Goal: Information Seeking & Learning: Learn about a topic

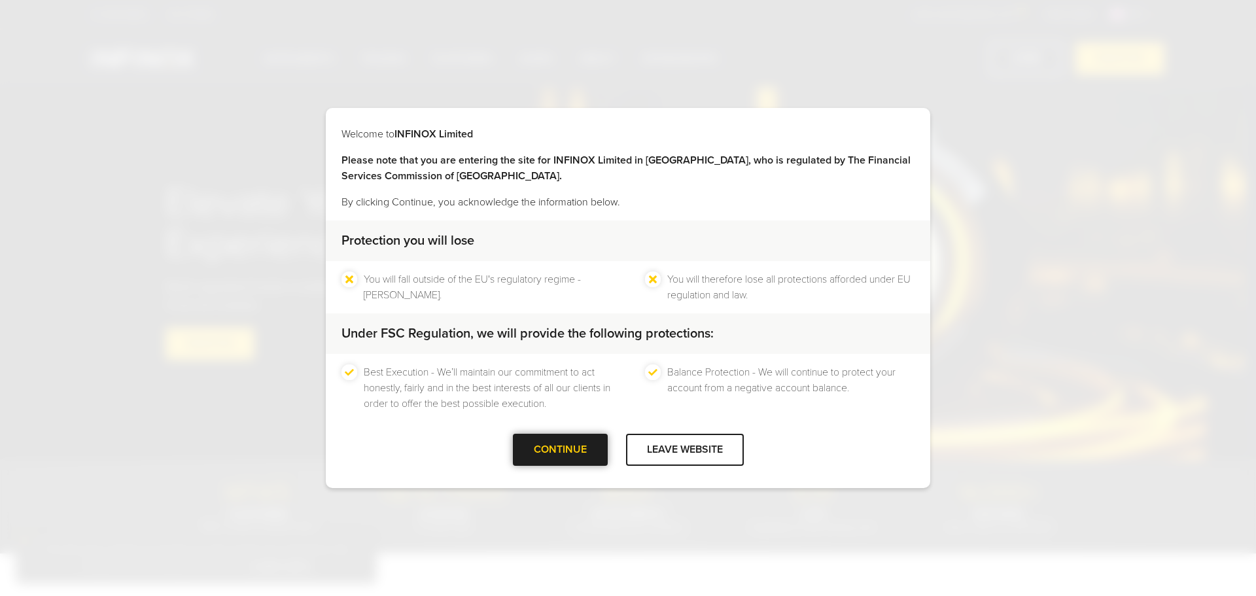
click at [560, 461] on div "CONTINUE" at bounding box center [560, 450] width 95 height 32
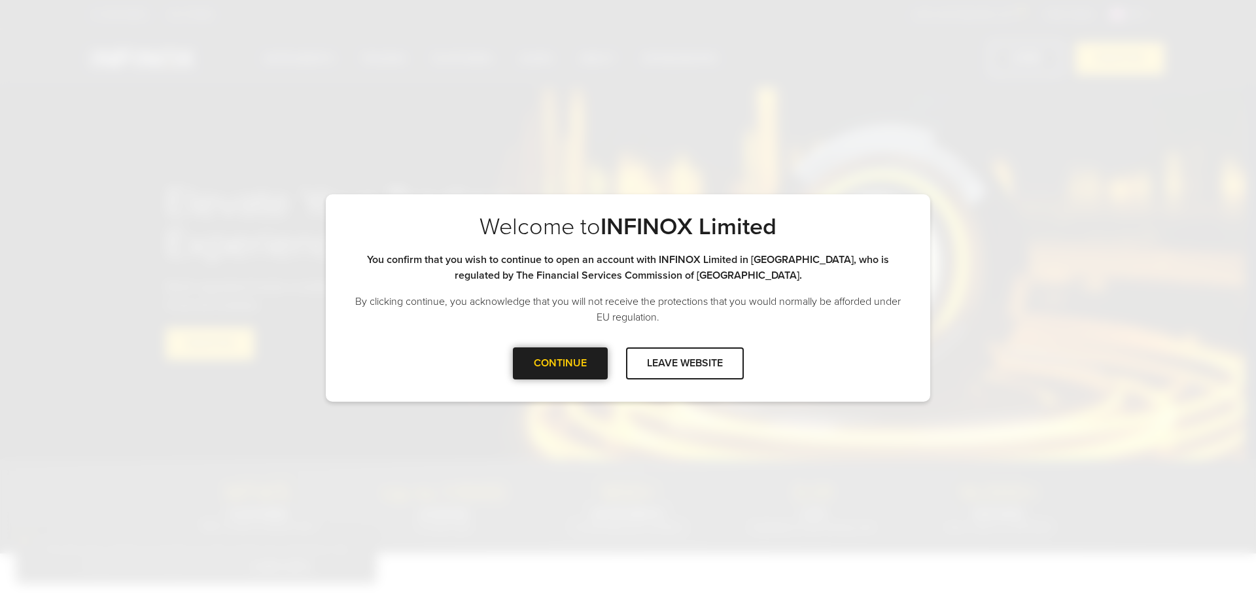
click at [560, 363] on div at bounding box center [560, 363] width 0 height 0
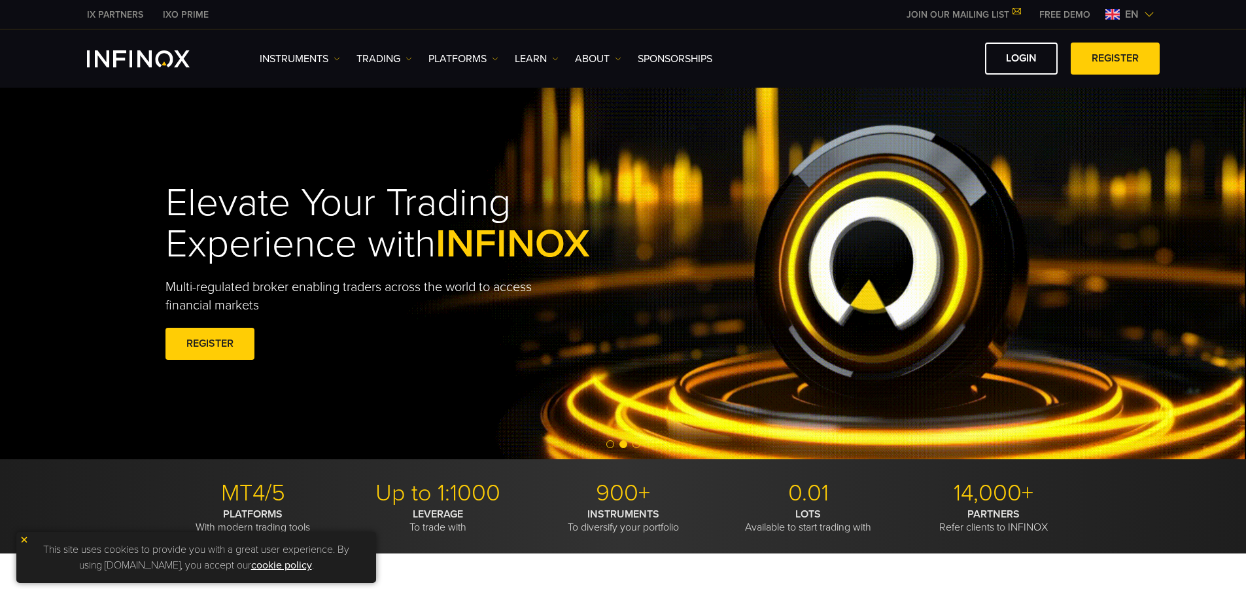
drag, startPoint x: 506, startPoint y: 299, endPoint x: 499, endPoint y: 299, distance: 7.9
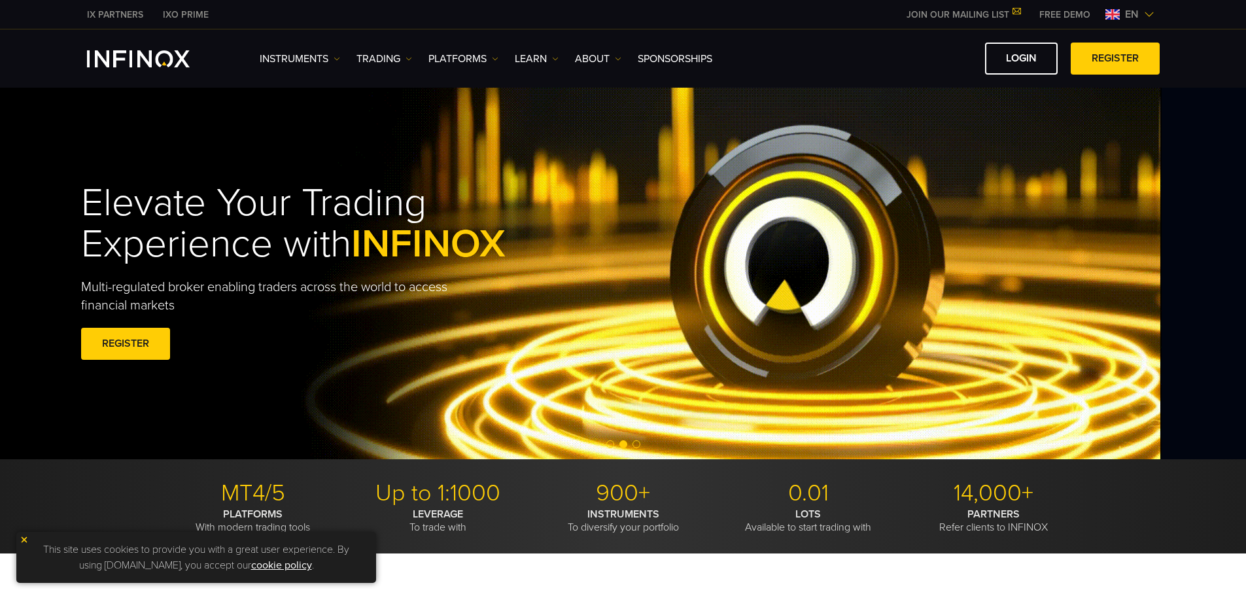
click at [155, 207] on div "Elevate Your Trading Experience with INFINOX Multi-regulated broker enabling tr…" at bounding box center [323, 273] width 485 height 221
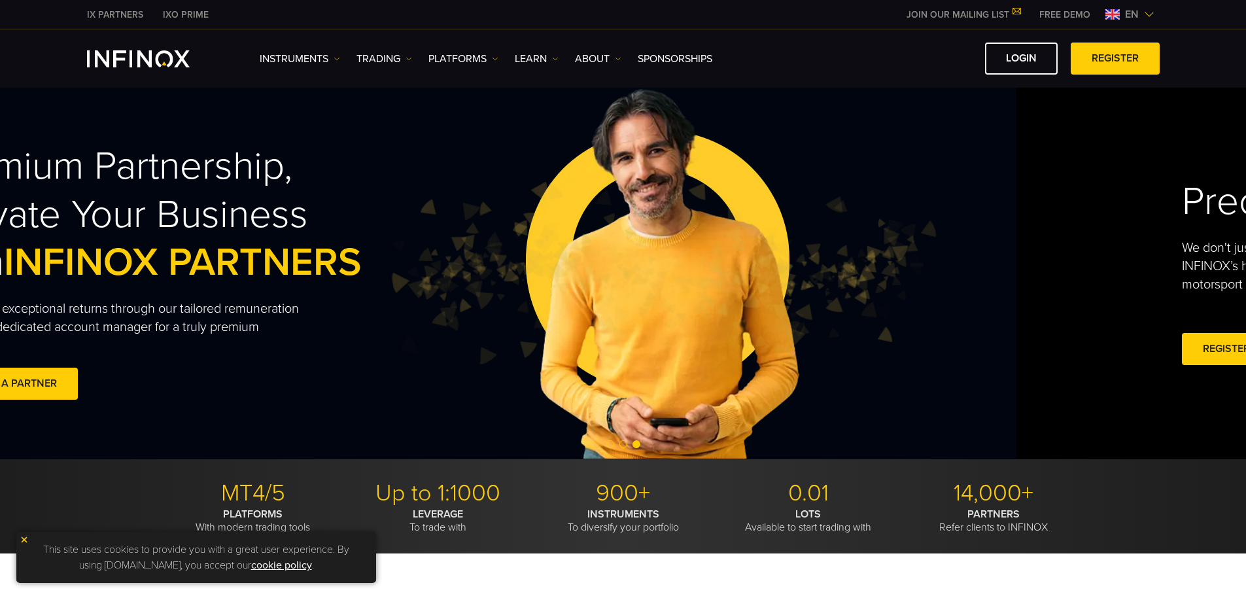
click at [126, 221] on h2 "Premium Partnership, Elevate Your Business with INFINOX PARTNERS" at bounding box center [178, 215] width 485 height 144
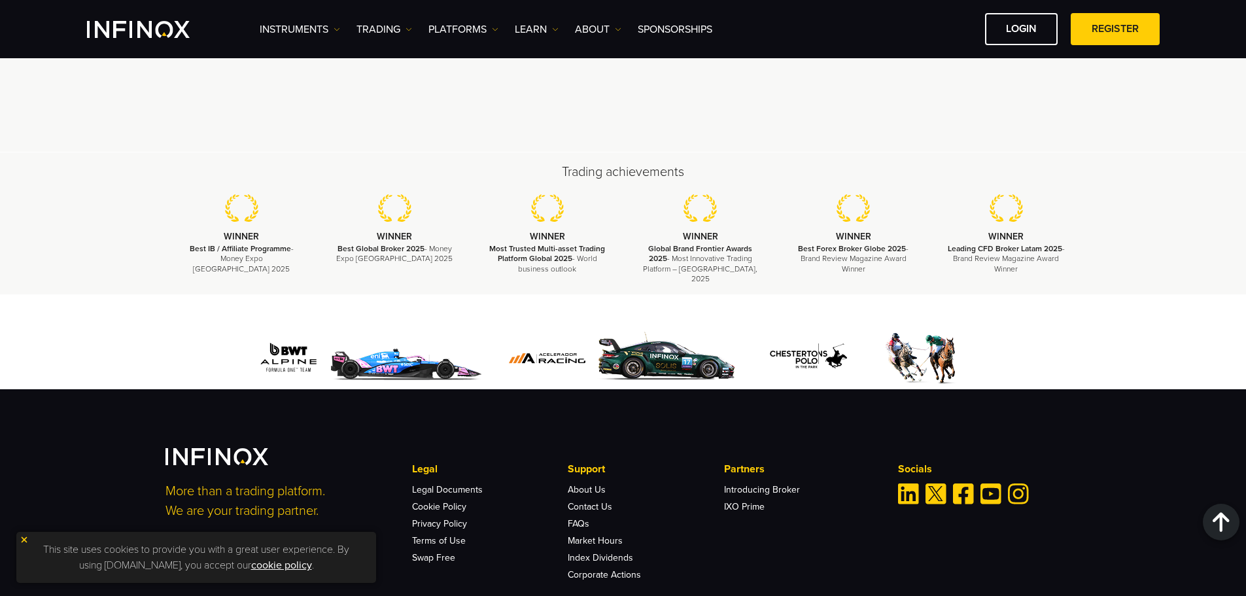
scroll to position [3138, 0]
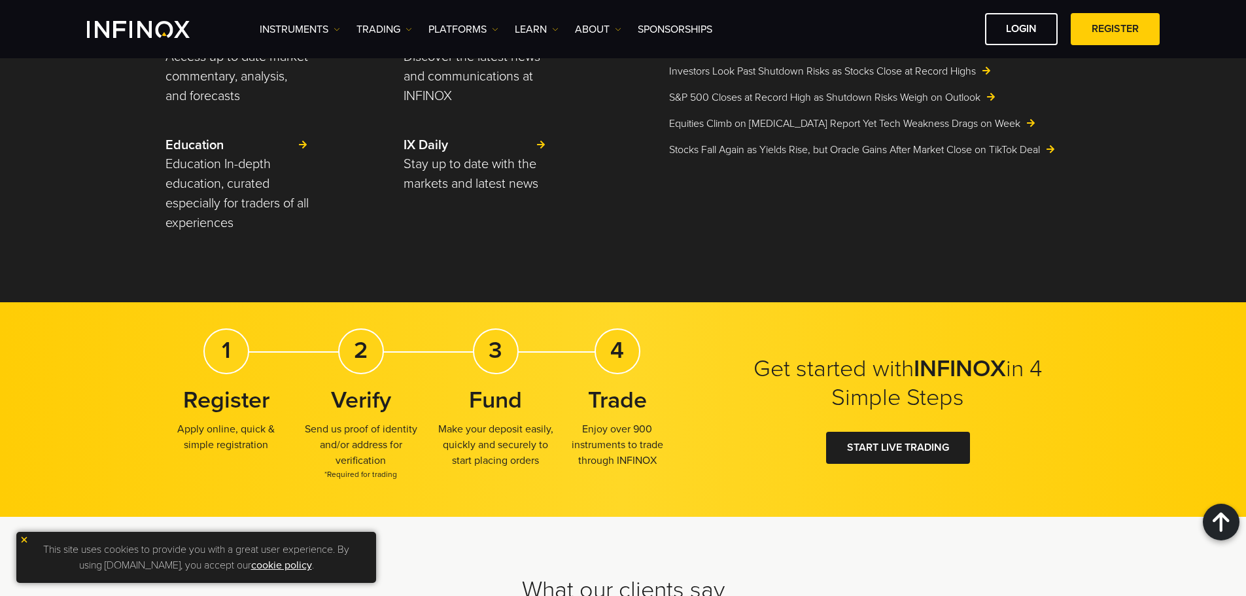
drag, startPoint x: 138, startPoint y: 485, endPoint x: 161, endPoint y: 146, distance: 340.4
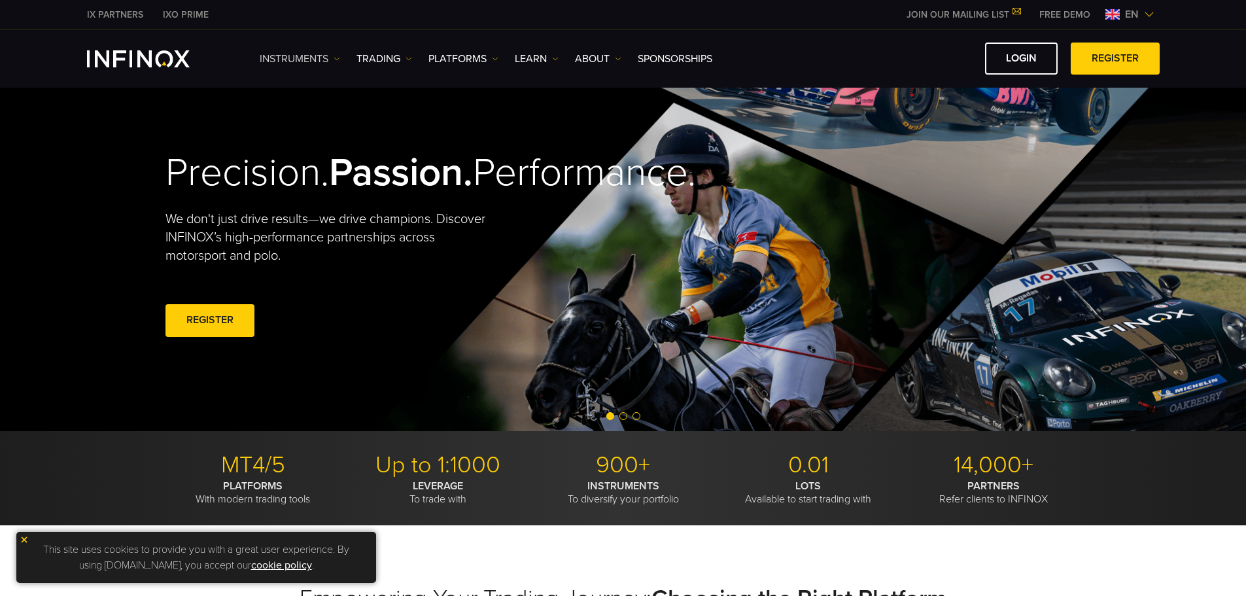
click at [322, 63] on link "Instruments" at bounding box center [300, 59] width 80 height 16
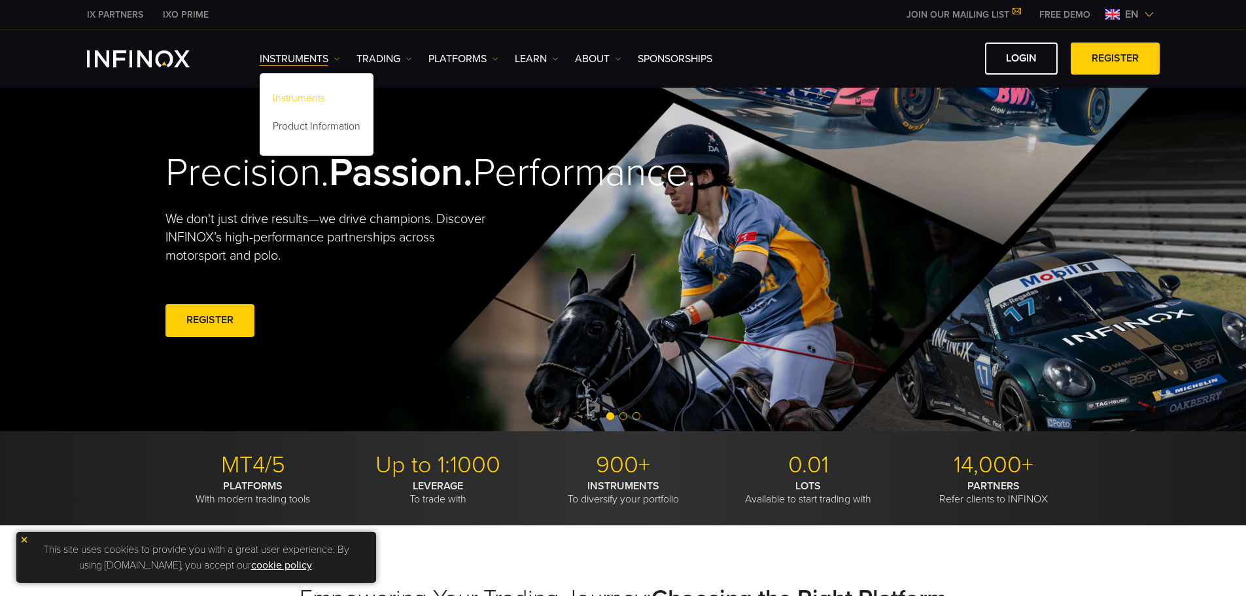
click at [299, 98] on link "Instruments" at bounding box center [317, 100] width 114 height 28
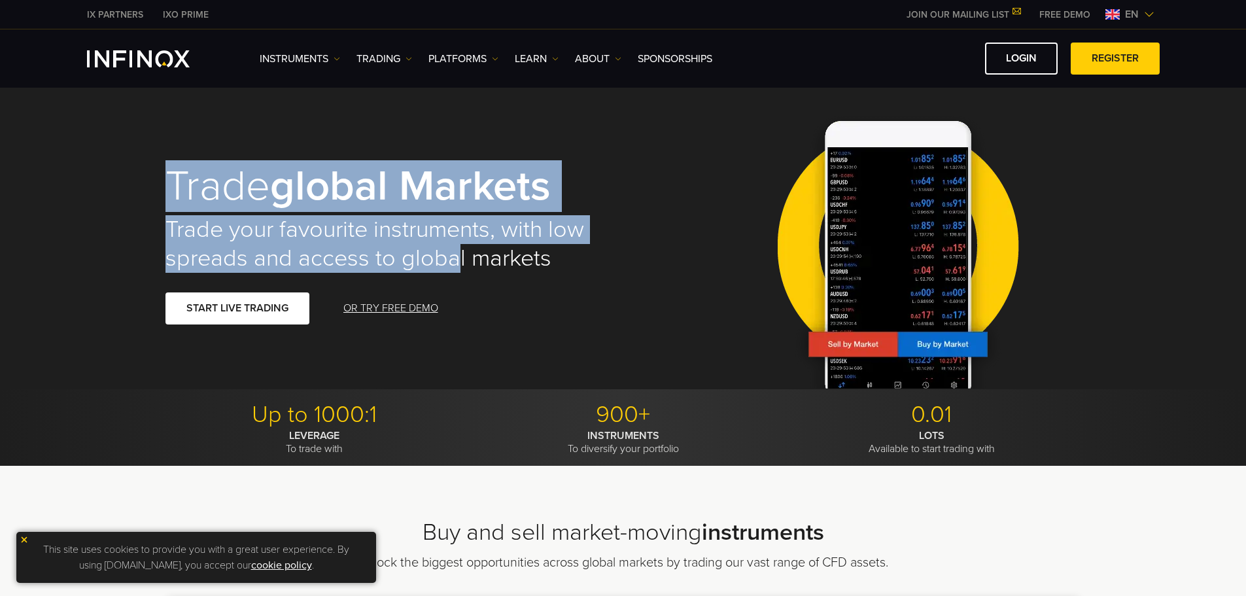
drag, startPoint x: 484, startPoint y: 251, endPoint x: 106, endPoint y: 170, distance: 386.7
click at [122, 173] on div "Trade global markets Trade your favourite instruments, with low spreads and acc…" at bounding box center [623, 239] width 1246 height 302
click at [106, 170] on div "Trade global markets Trade your favourite instruments, with low spreads and acc…" at bounding box center [623, 239] width 1246 height 302
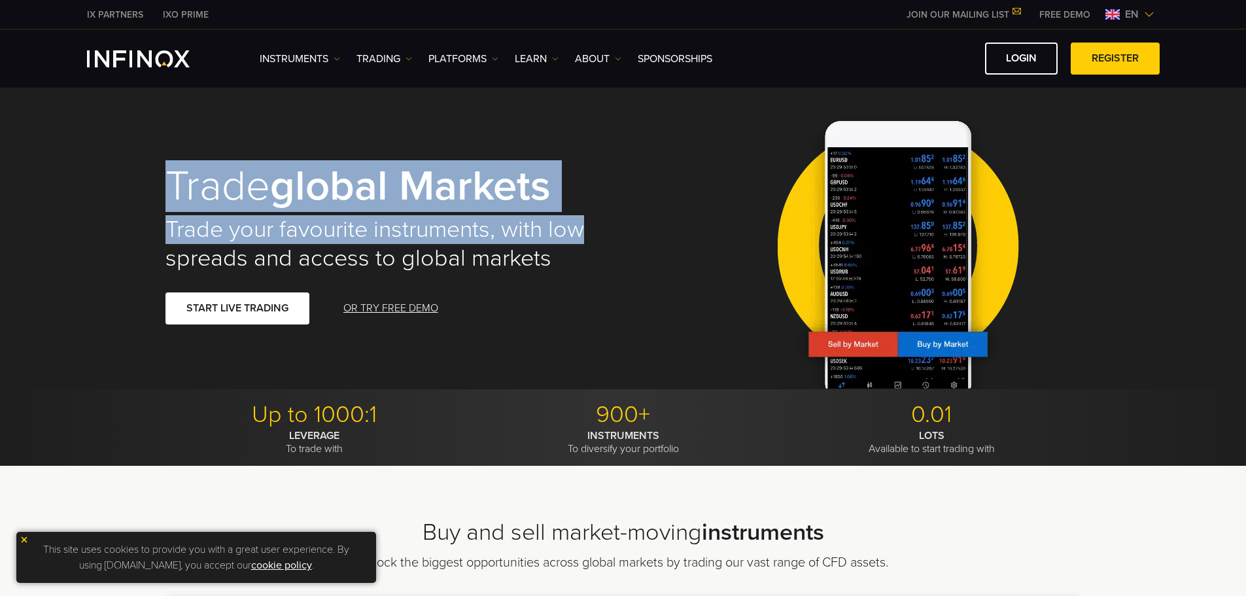
drag, startPoint x: 105, startPoint y: 168, endPoint x: 633, endPoint y: 252, distance: 535.3
click at [633, 252] on div "Trade global markets Trade your favourite instruments, with low spreads and acc…" at bounding box center [623, 239] width 1246 height 302
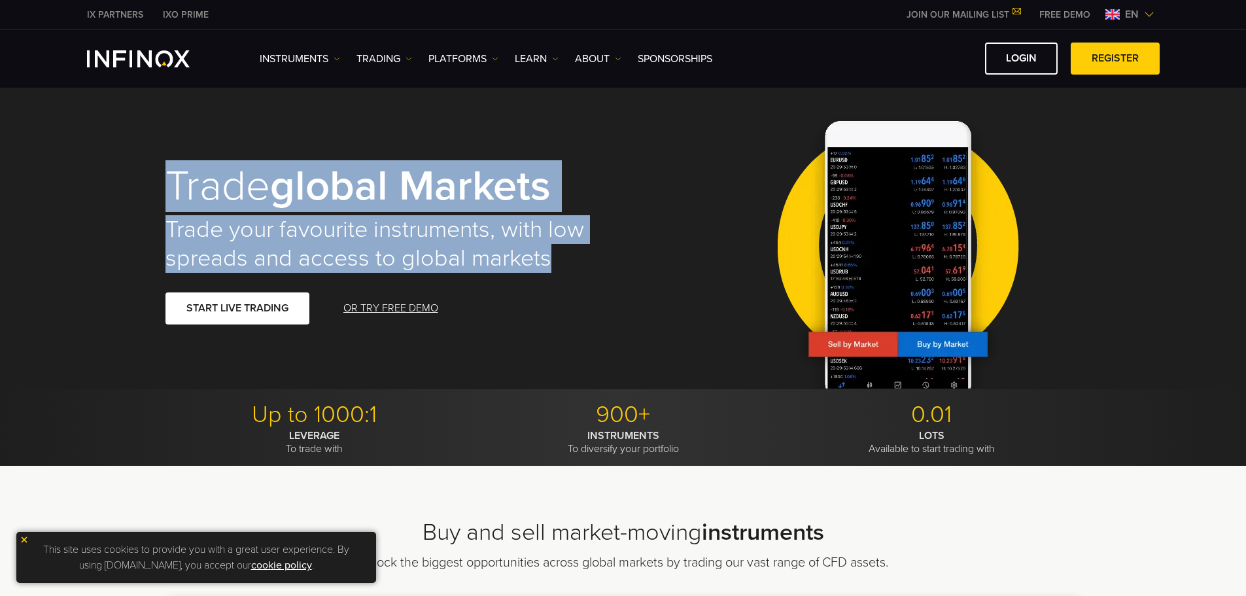
click at [633, 252] on div "Trade global markets Trade your favourite instruments, with low spreads and acc…" at bounding box center [623, 244] width 942 height 290
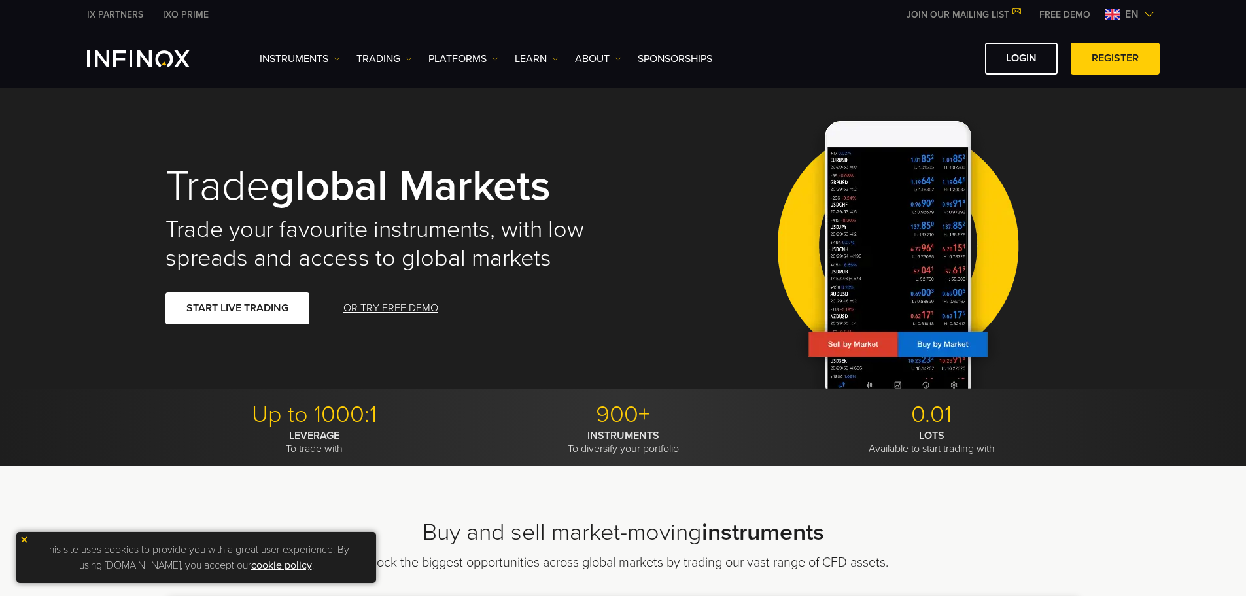
click at [198, 17] on link "IXO PRIME" at bounding box center [185, 15] width 65 height 14
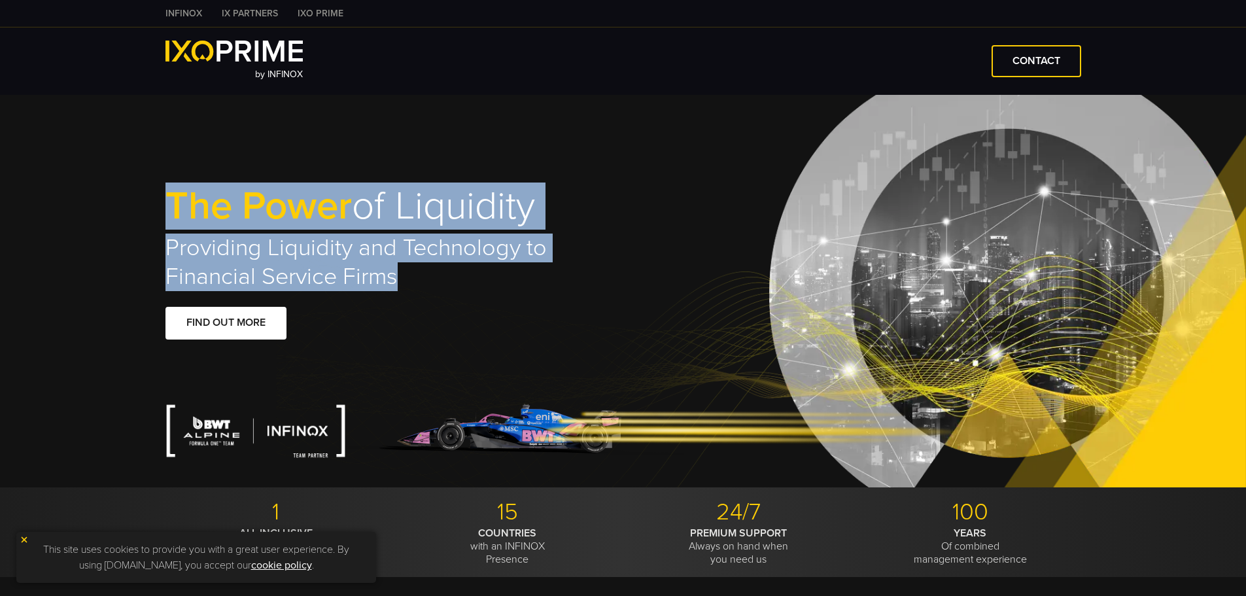
type input "****"
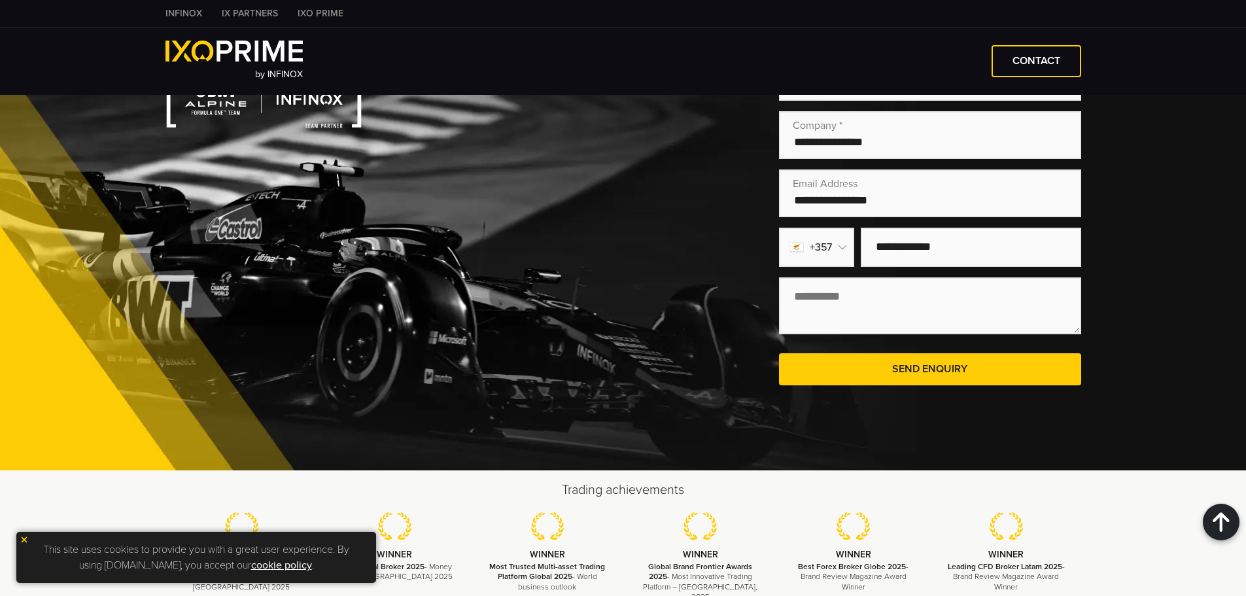
scroll to position [2748, 0]
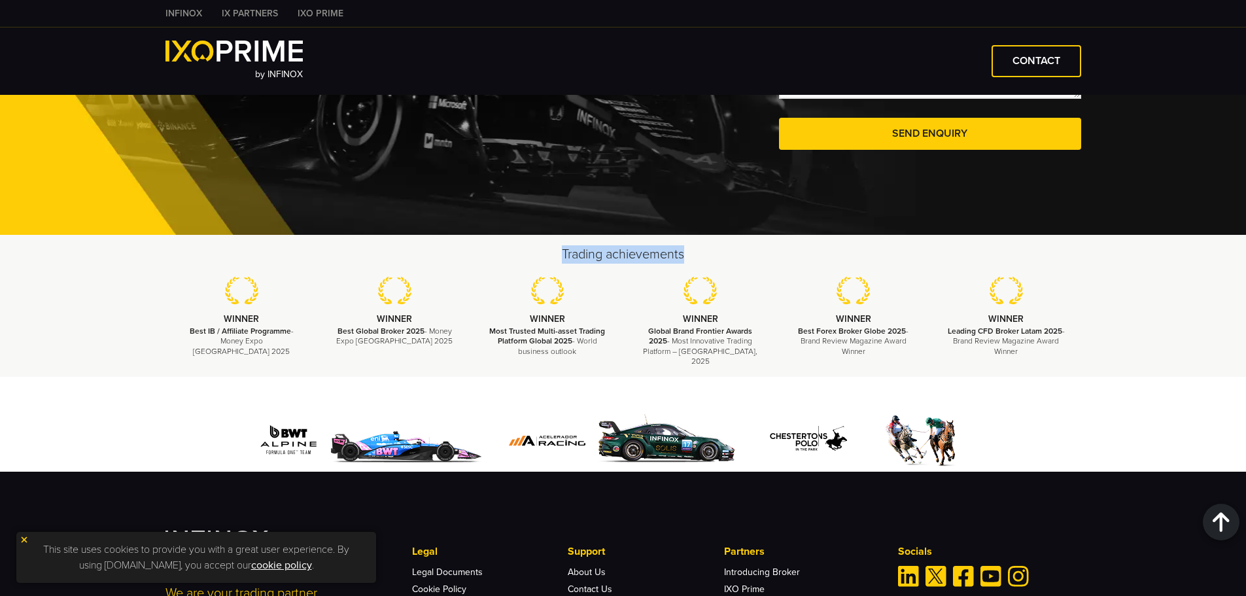
drag, startPoint x: 711, startPoint y: 368, endPoint x: 473, endPoint y: 363, distance: 238.2
click at [473, 264] on h2 "Trading achievements" at bounding box center [624, 254] width 916 height 18
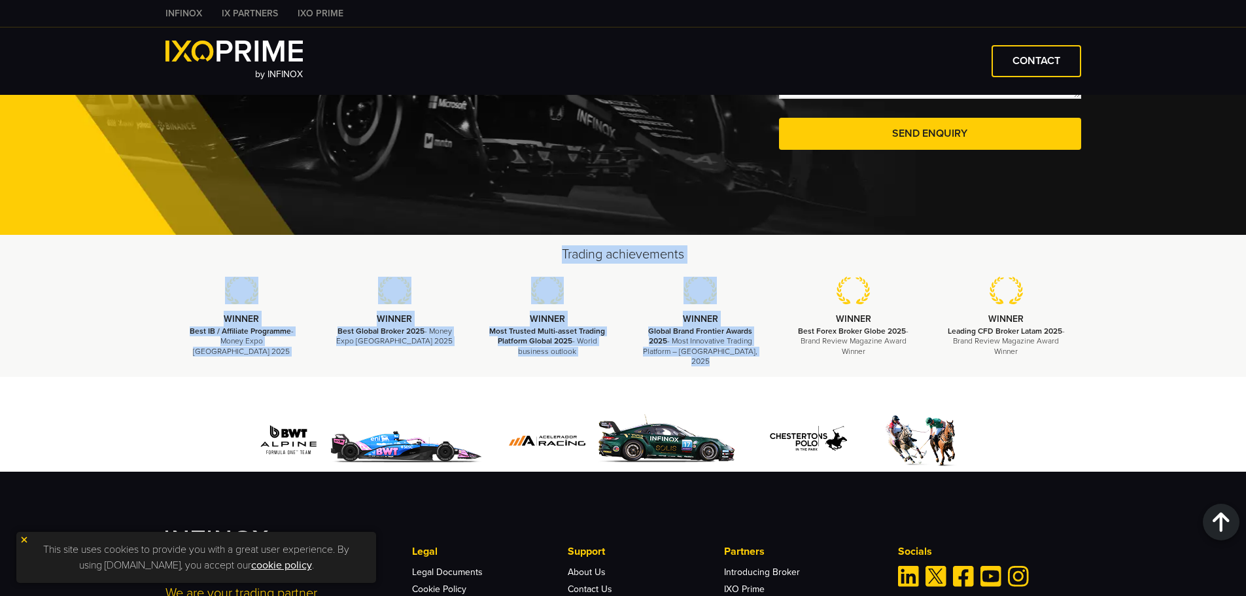
drag, startPoint x: 473, startPoint y: 363, endPoint x: 896, endPoint y: 404, distance: 425.3
click at [868, 366] on div "Trading achievements WINNER Best IB / Affiliate Programme - Money Expo Mexico 2…" at bounding box center [623, 305] width 942 height 121
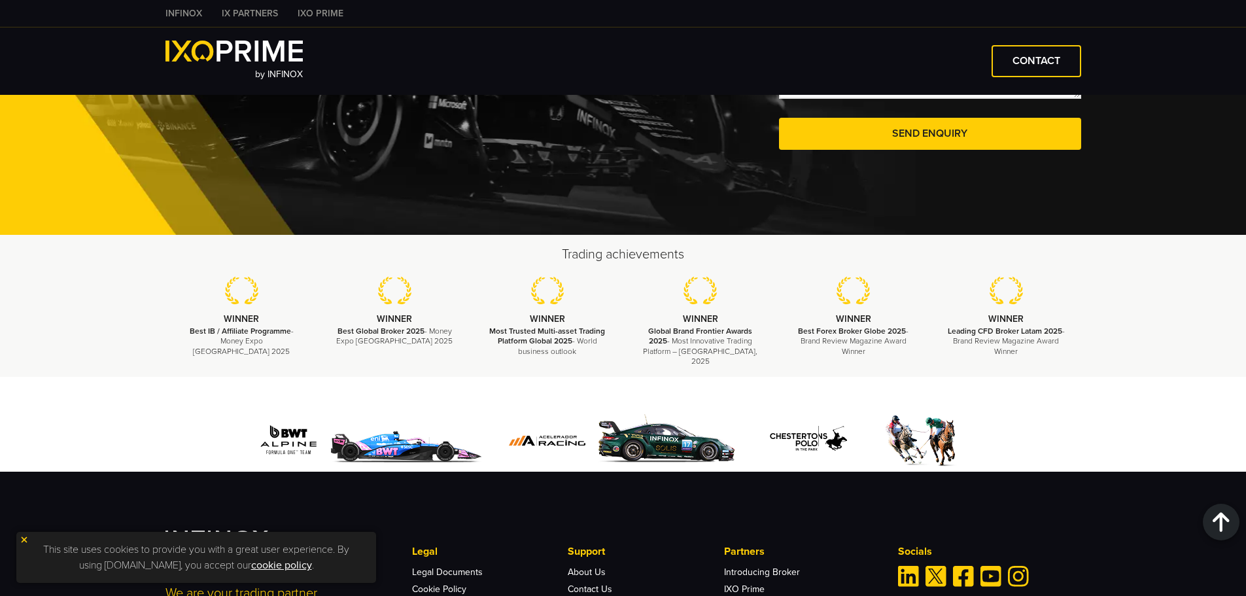
drag, startPoint x: 1036, startPoint y: 457, endPoint x: 334, endPoint y: 364, distance: 708.7
click at [360, 366] on div "Trading achievements WINNER Best IB / Affiliate Programme - Money Expo Mexico 2…" at bounding box center [623, 305] width 942 height 121
click at [334, 264] on h2 "Trading achievements" at bounding box center [624, 254] width 916 height 18
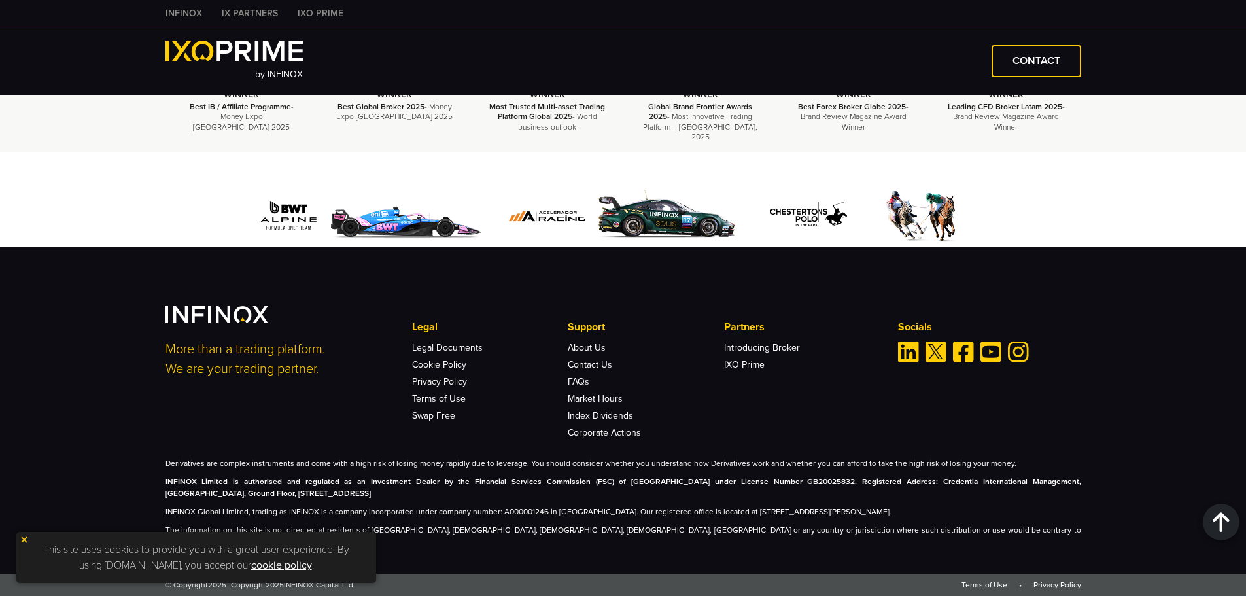
scroll to position [3059, 0]
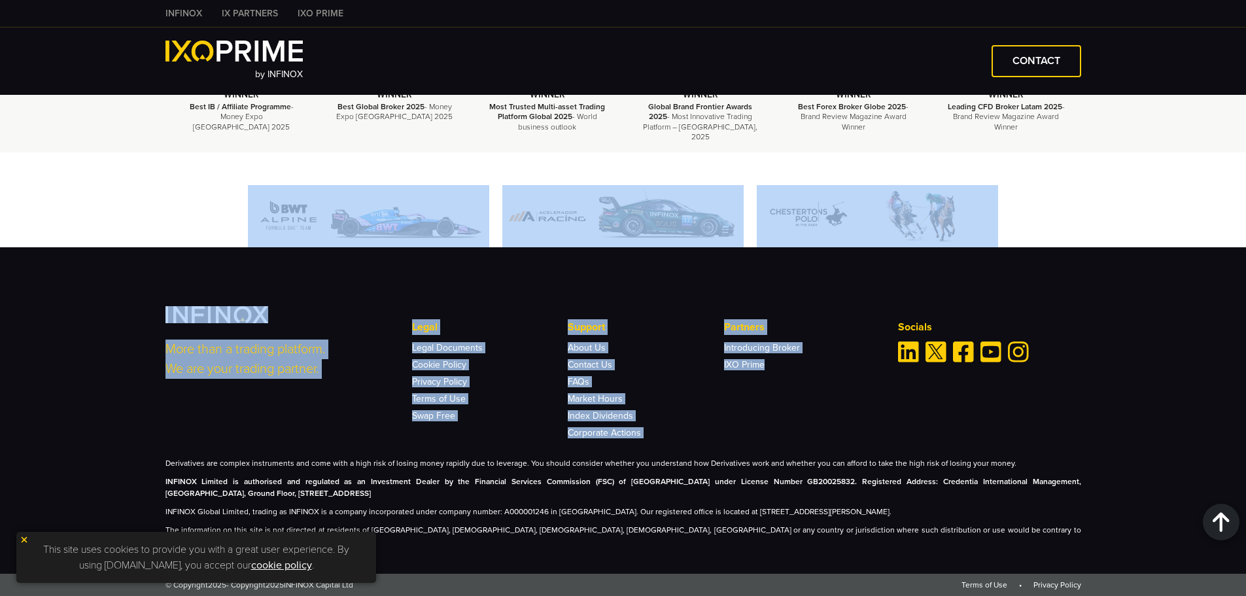
drag, startPoint x: 133, startPoint y: 251, endPoint x: 804, endPoint y: 427, distance: 693.5
click at [804, 427] on div "Trading achievements WINNER Best IB / Affiliate Programme - Money Expo Mexico 2…" at bounding box center [623, 303] width 1246 height 586
click at [804, 427] on div "Legal Legal Documents Cookie Policy Privacy Policy Terms of Use Swap Free" at bounding box center [646, 378] width 468 height 118
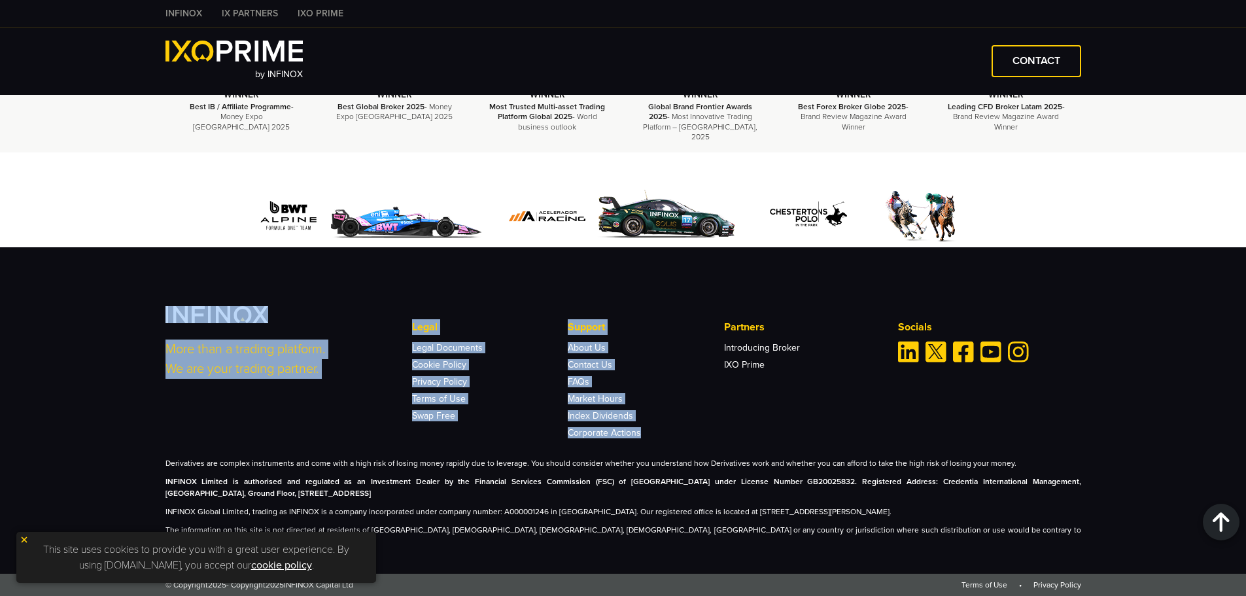
drag, startPoint x: 804, startPoint y: 427, endPoint x: 96, endPoint y: 264, distance: 726.5
click at [96, 264] on div "More than a trading platform. We are your trading partner. Legal Legal Document…" at bounding box center [623, 410] width 1246 height 326
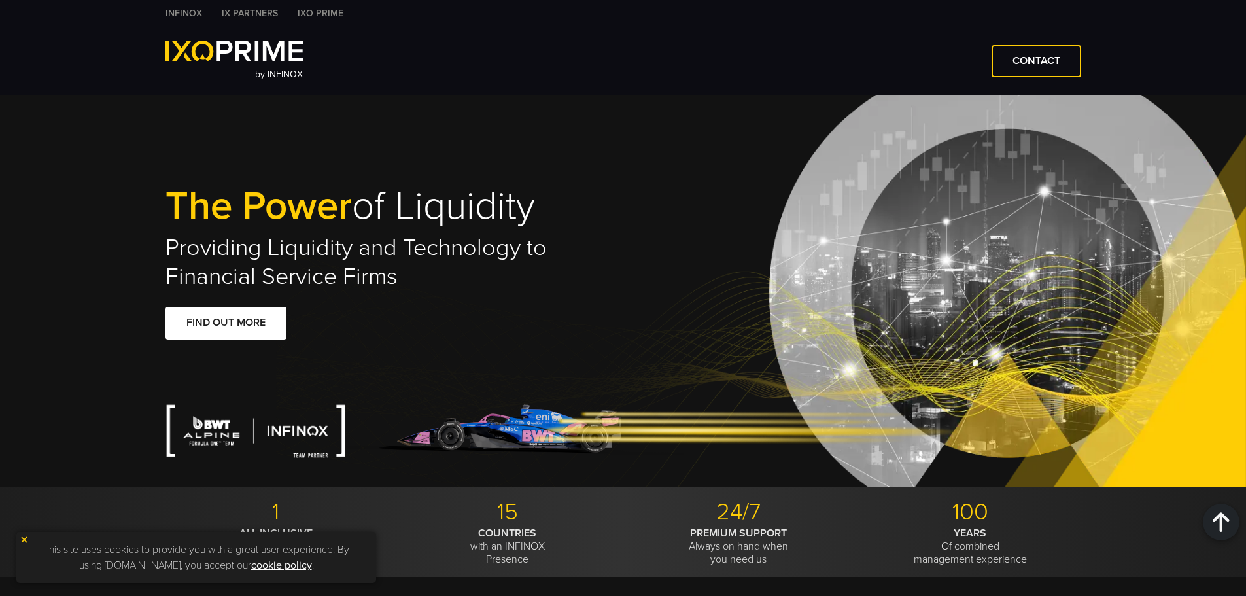
drag, startPoint x: 913, startPoint y: 535, endPoint x: 781, endPoint y: 60, distance: 492.9
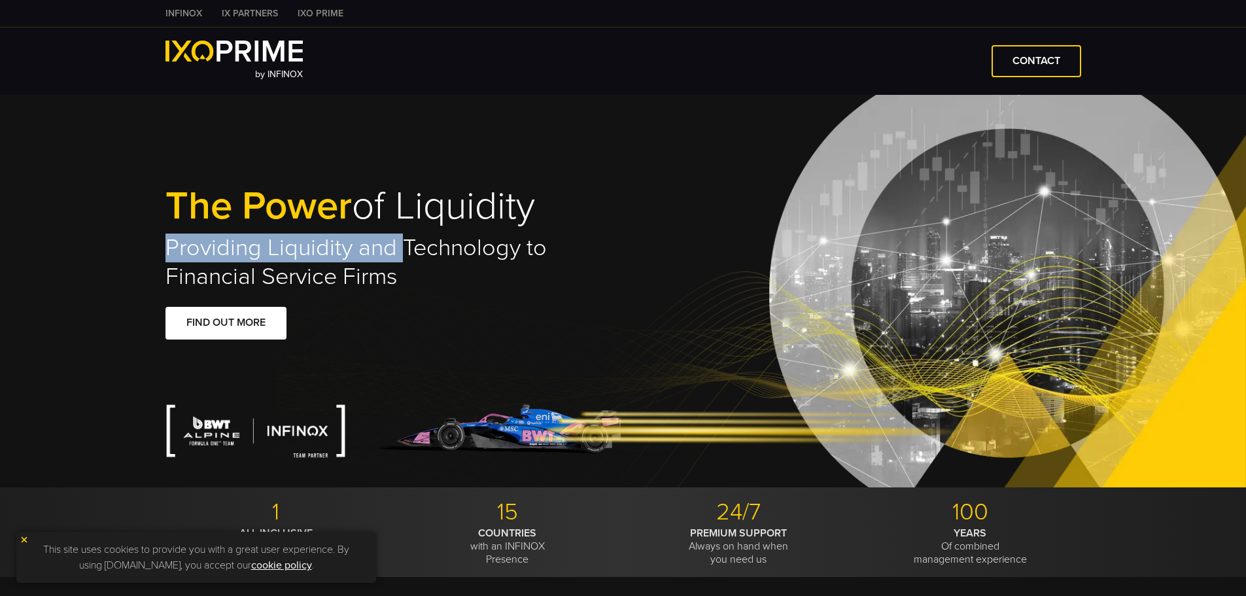
drag, startPoint x: 588, startPoint y: 185, endPoint x: 385, endPoint y: 268, distance: 219.2
click at [391, 262] on div "The Power of Liquidity Providing Liquidity and Technology to Financial Service …" at bounding box center [395, 291] width 458 height 211
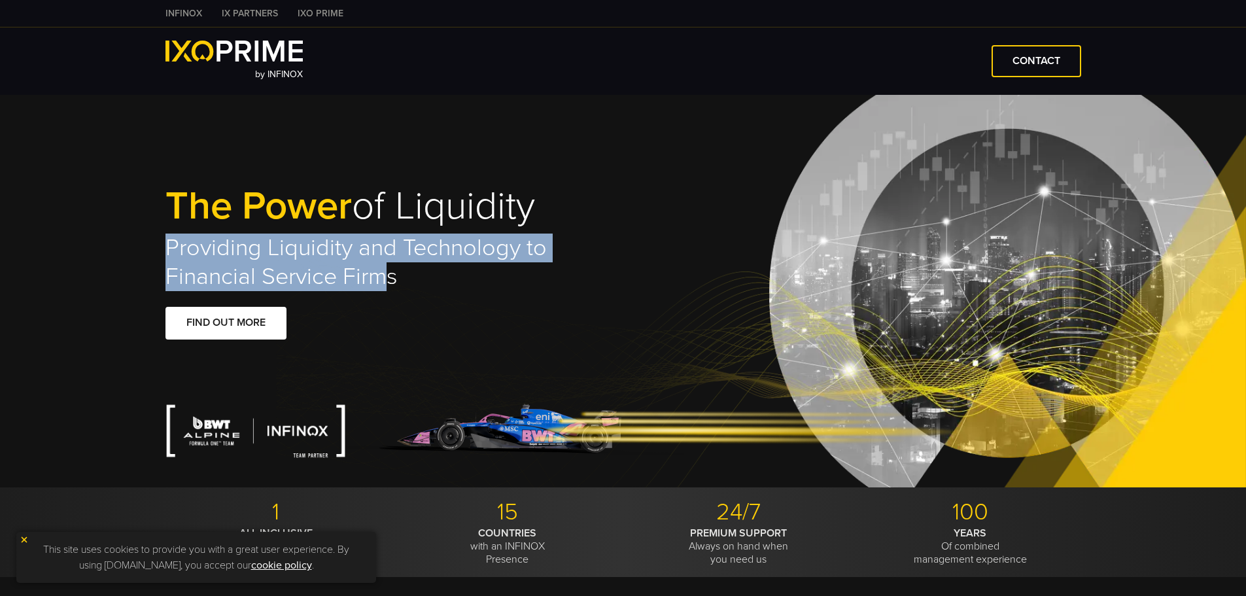
click at [385, 268] on h2 "Providing Liquidity and Technology to Financial Service Firms" at bounding box center [395, 263] width 458 height 58
